Goal: Task Accomplishment & Management: Complete application form

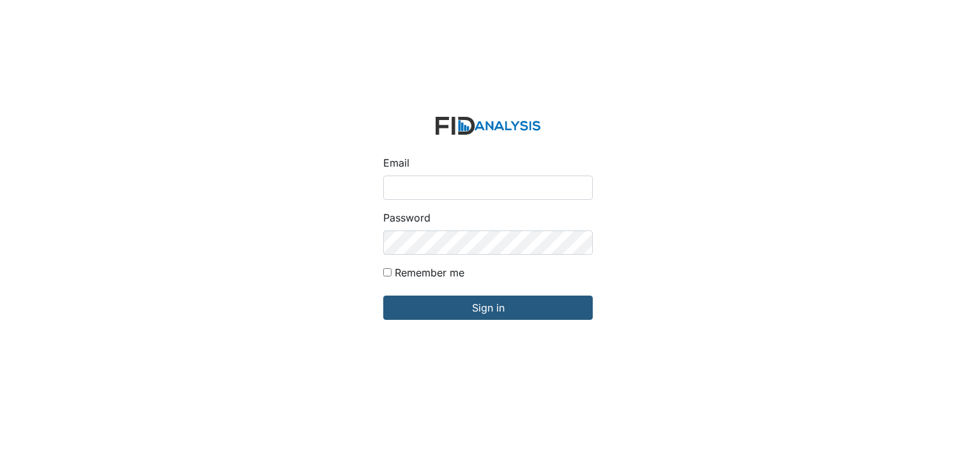
click at [422, 172] on div "Email" at bounding box center [487, 177] width 209 height 45
click at [419, 181] on input "Email" at bounding box center [487, 188] width 209 height 24
type input "[EMAIL_ADDRESS][DOMAIN_NAME]"
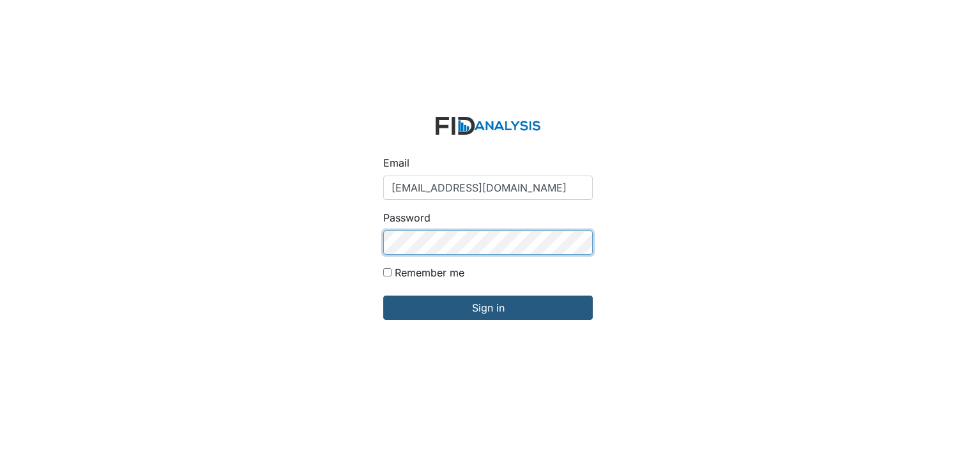
click at [383, 296] on input "Sign in" at bounding box center [487, 308] width 209 height 24
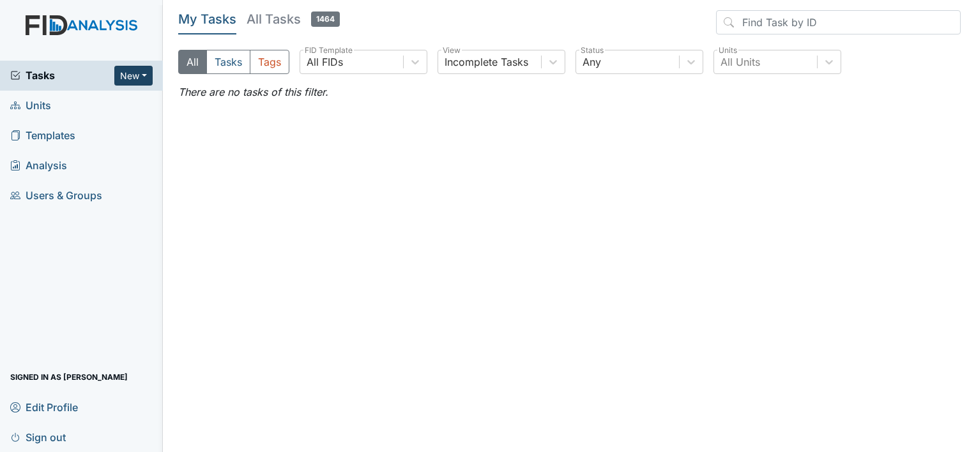
click at [118, 77] on button "New" at bounding box center [133, 76] width 38 height 20
click at [99, 100] on link "Form" at bounding box center [100, 102] width 101 height 20
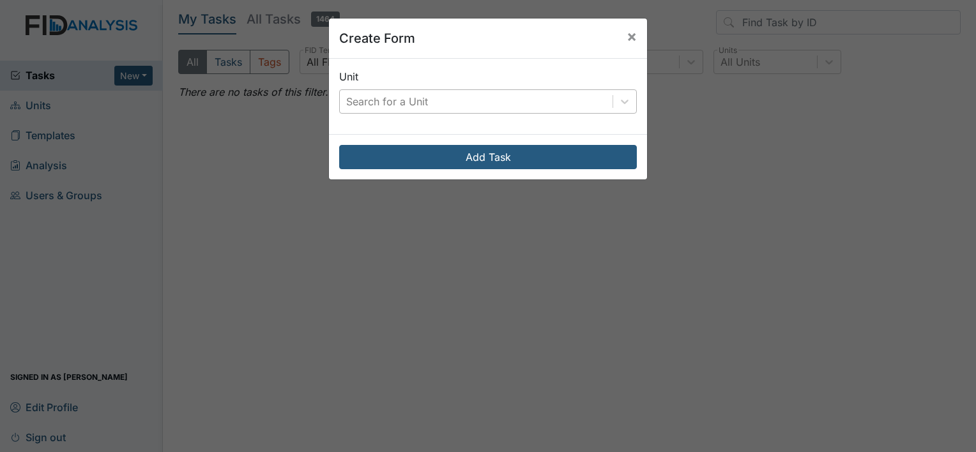
click at [358, 102] on div "Search for a Unit" at bounding box center [387, 101] width 82 height 15
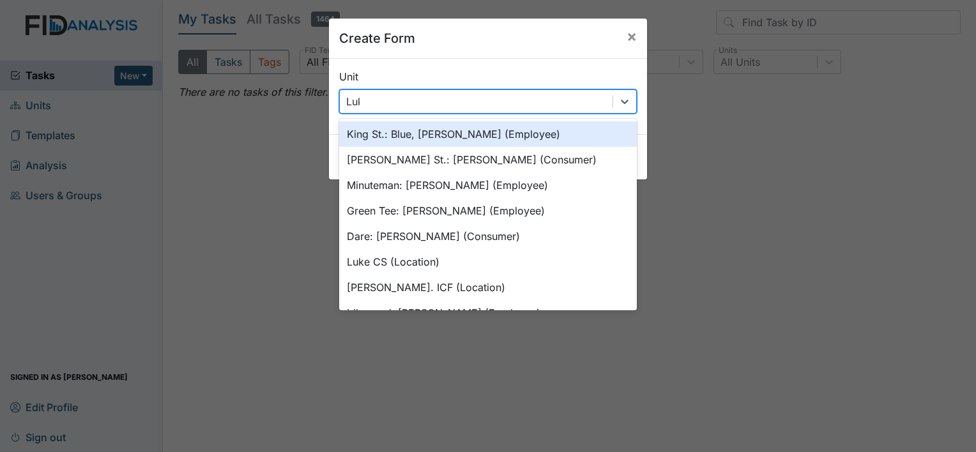
type input "[PERSON_NAME]"
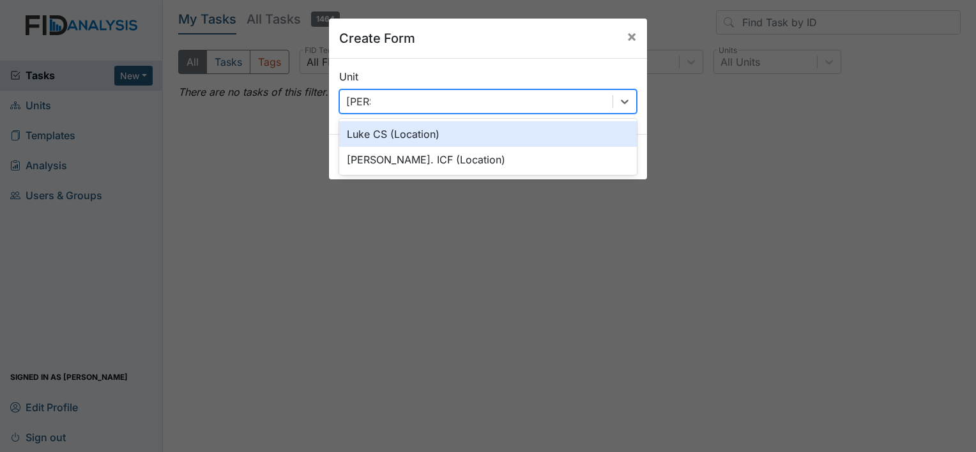
click at [373, 131] on div "Luke CS (Location)" at bounding box center [488, 134] width 298 height 26
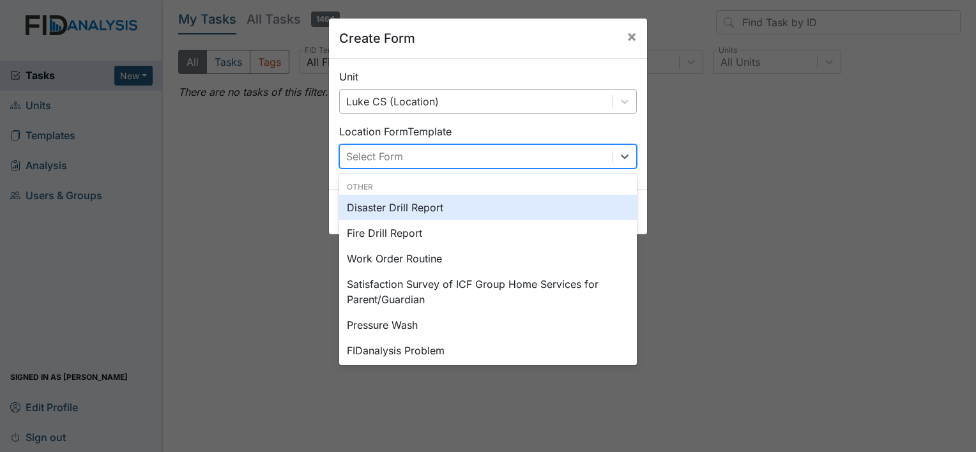
click at [392, 153] on div "Select Form" at bounding box center [374, 156] width 57 height 15
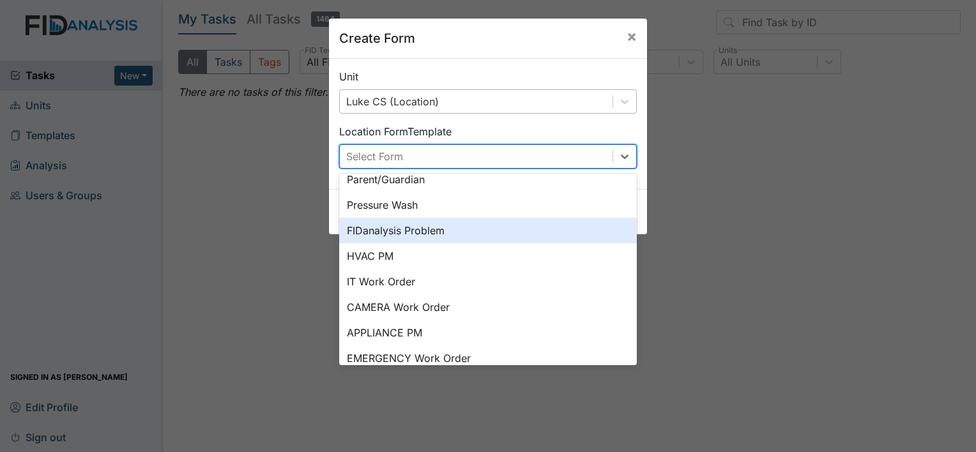
scroll to position [128, 0]
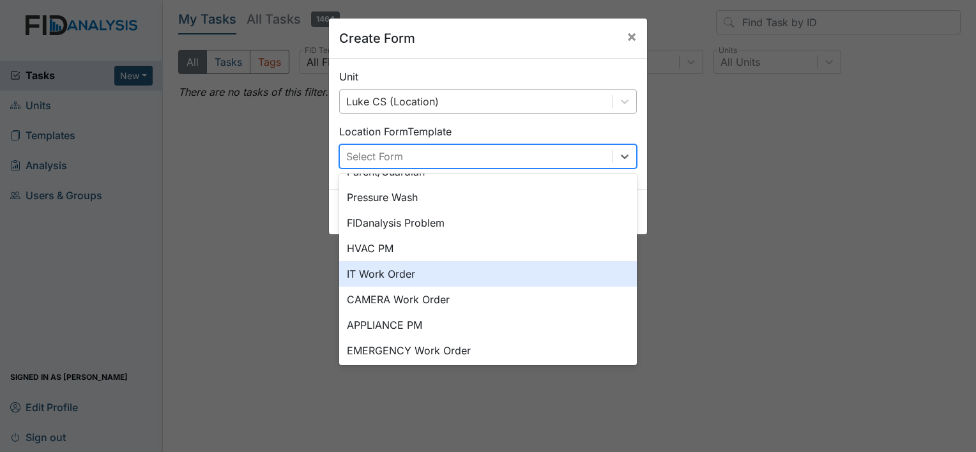
click at [459, 270] on div "IT Work Order" at bounding box center [488, 274] width 298 height 26
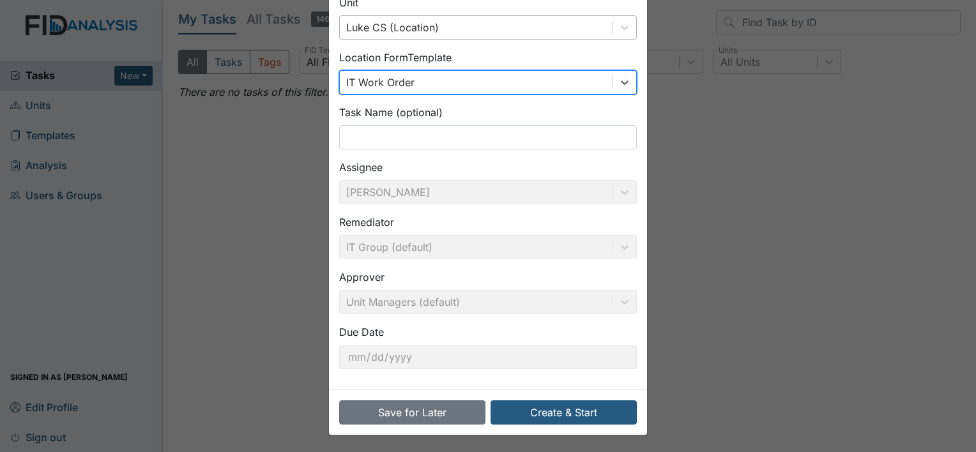
scroll to position [74, 0]
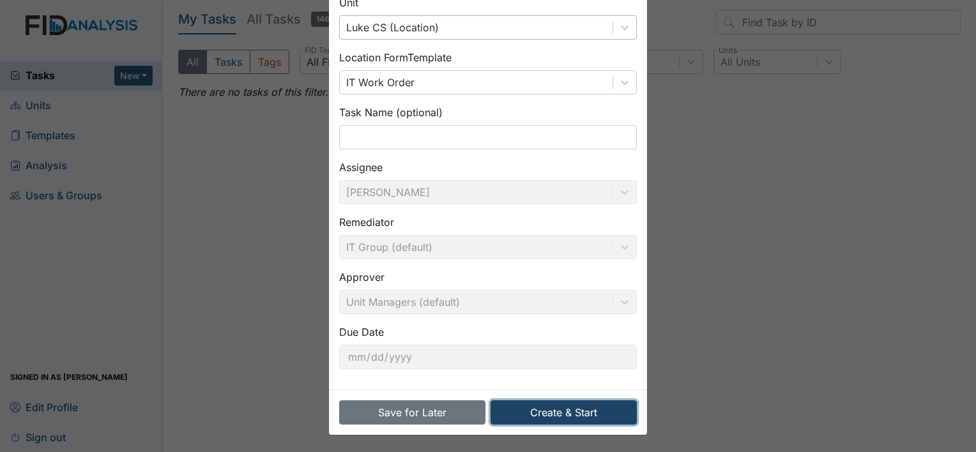
click at [547, 411] on button "Create & Start" at bounding box center [564, 412] width 146 height 24
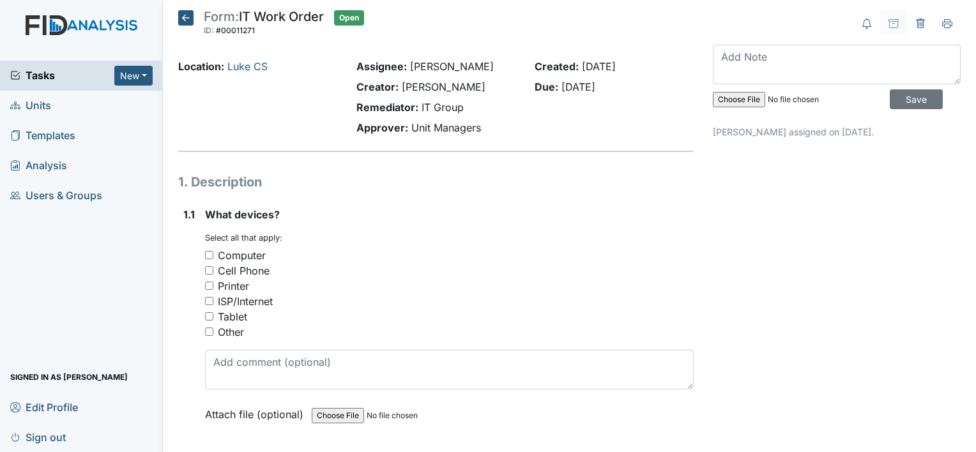
click at [210, 314] on input "Tablet" at bounding box center [209, 316] width 8 height 8
checkbox input "true"
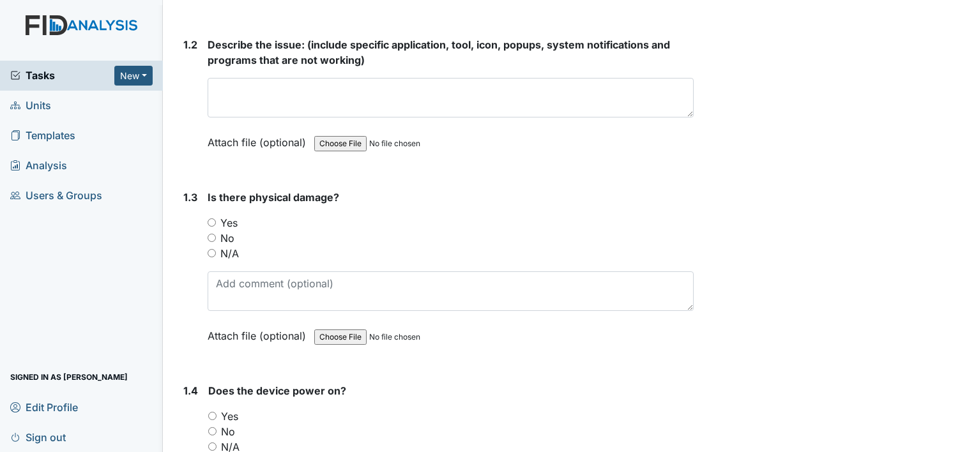
scroll to position [447, 0]
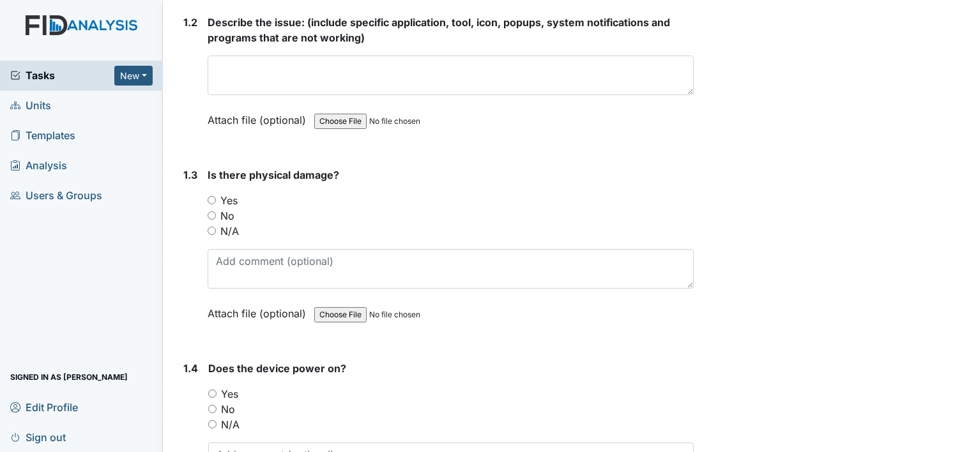
click at [206, 215] on div "1.3 Is there physical damage? You must select one of the below options. Yes No …" at bounding box center [435, 253] width 515 height 173
click at [208, 217] on input "No" at bounding box center [212, 215] width 8 height 8
radio input "true"
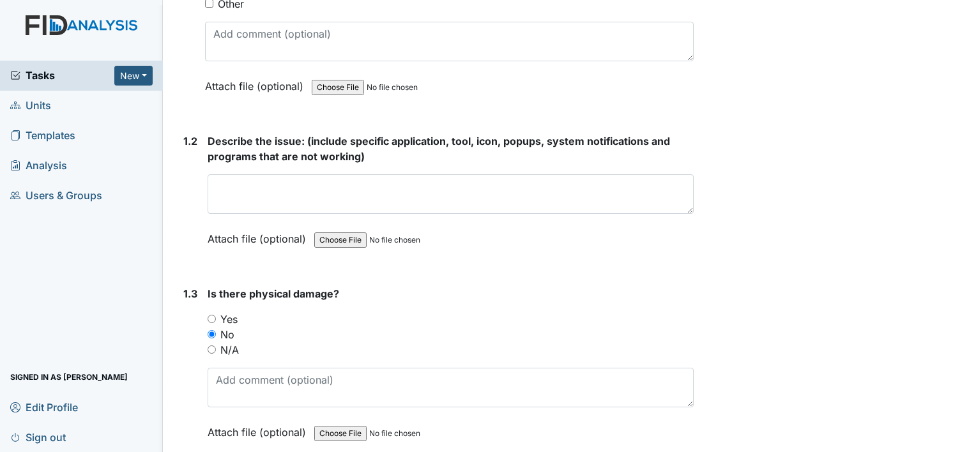
scroll to position [255, 0]
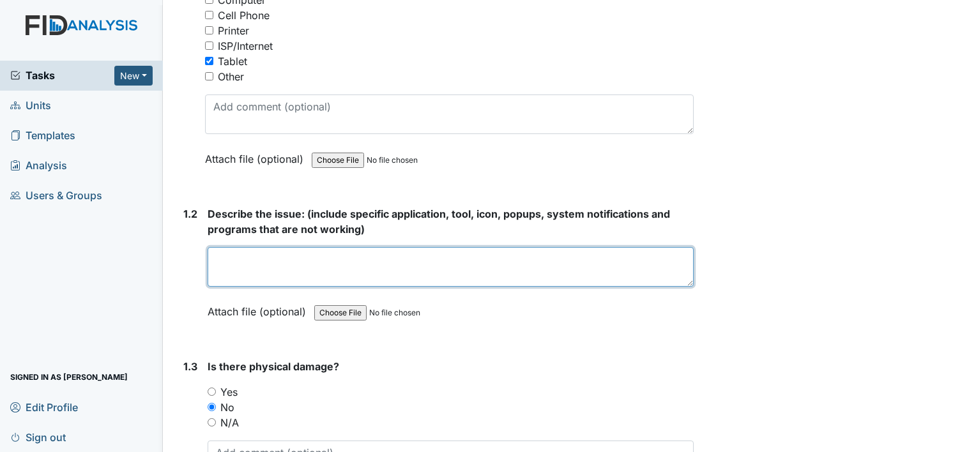
click at [245, 254] on textarea at bounding box center [451, 267] width 486 height 40
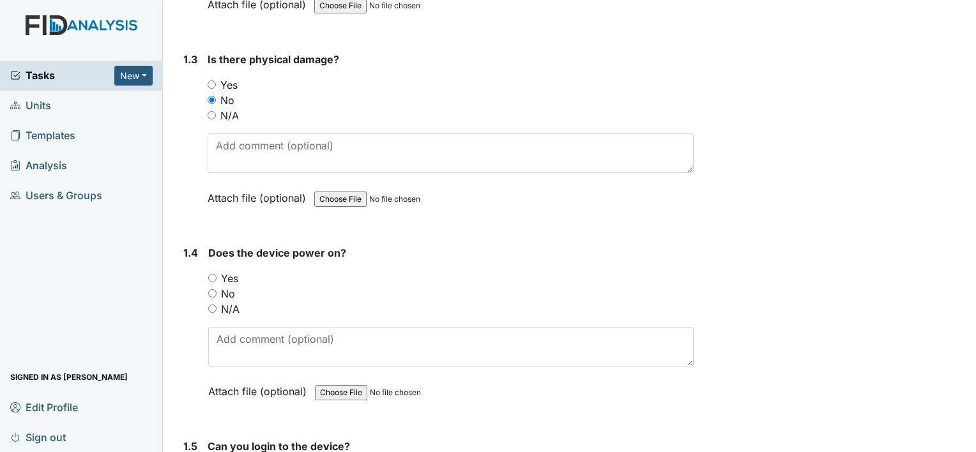
scroll to position [575, 0]
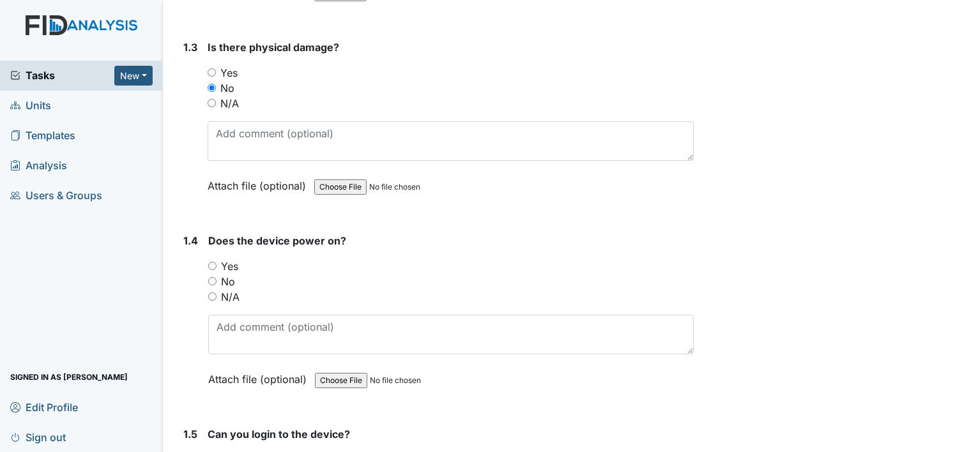
type textarea "unable to log on to therap"
click at [211, 262] on input "Yes" at bounding box center [212, 266] width 8 height 8
radio input "true"
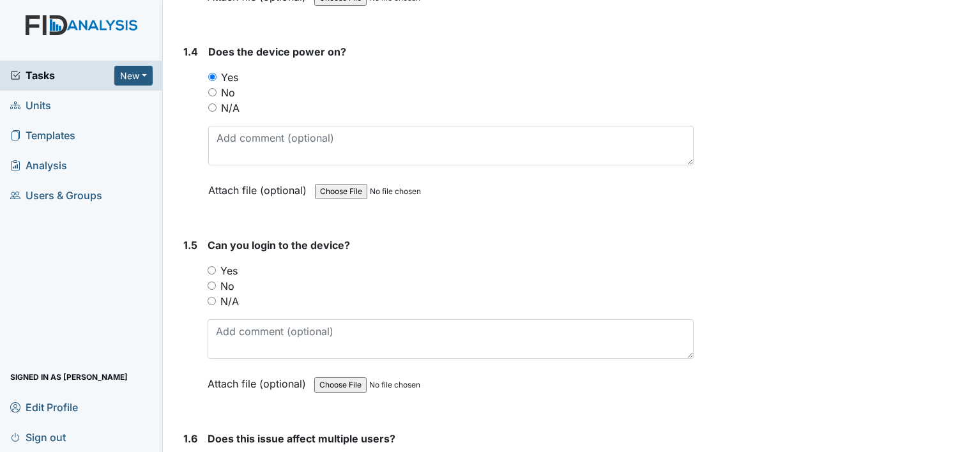
scroll to position [766, 0]
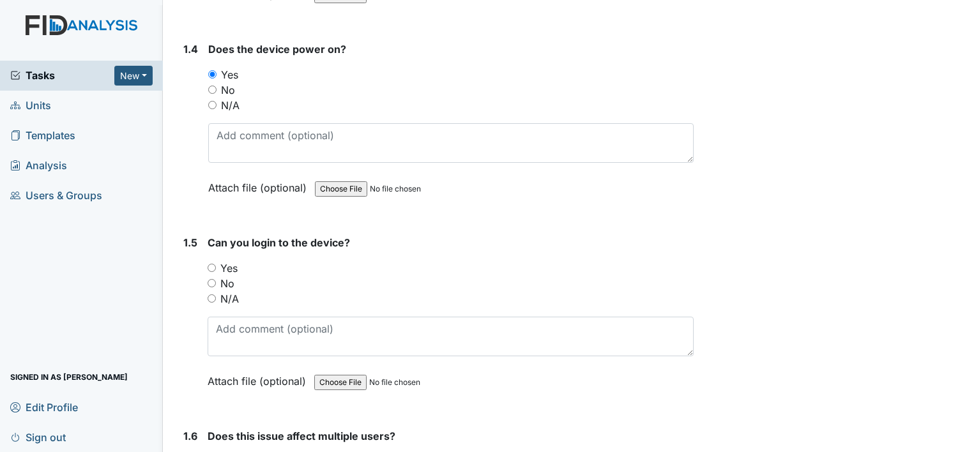
click at [211, 281] on input "No" at bounding box center [212, 283] width 8 height 8
radio input "true"
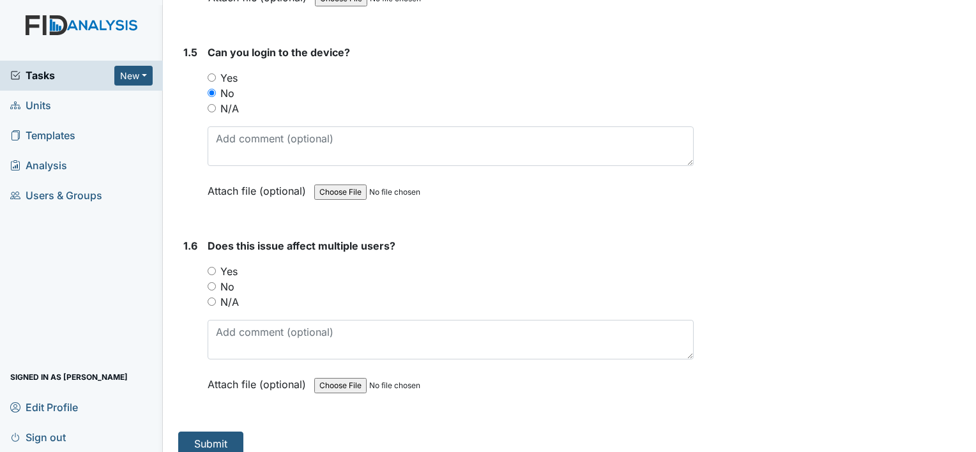
scroll to position [958, 0]
click at [213, 268] on input "Yes" at bounding box center [212, 270] width 8 height 8
radio input "true"
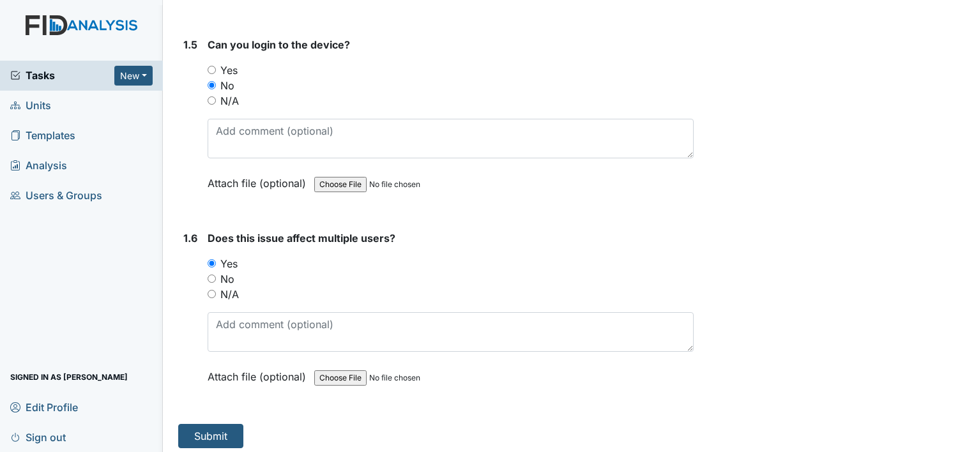
scroll to position [966, 0]
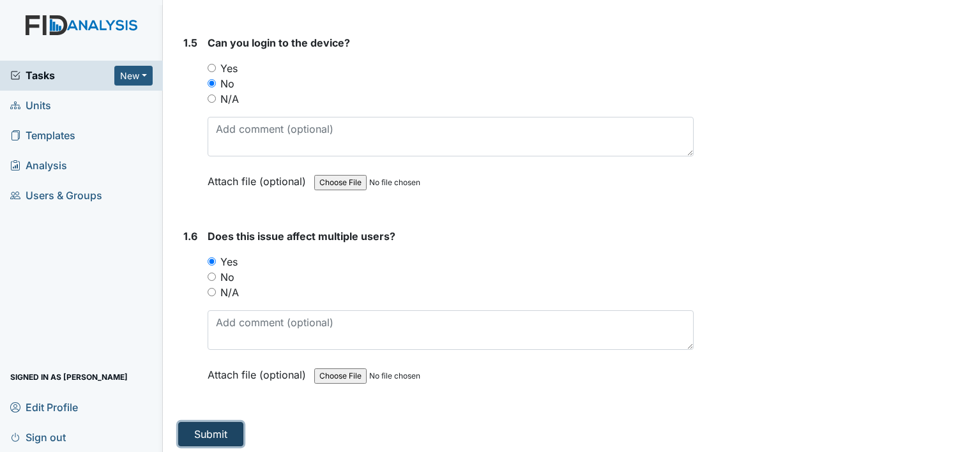
click at [220, 423] on button "Submit" at bounding box center [210, 434] width 65 height 24
